Goal: Task Accomplishment & Management: Manage account settings

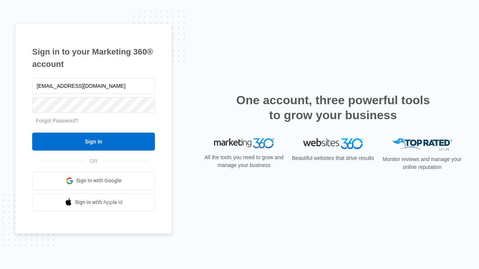
type input "[EMAIL_ADDRESS][DOMAIN_NAME]"
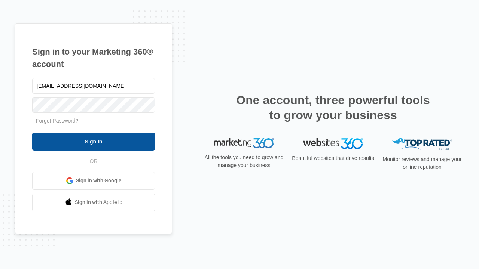
click at [94, 141] on input "Sign In" at bounding box center [93, 142] width 123 height 18
